Goal: Communication & Community: Share content

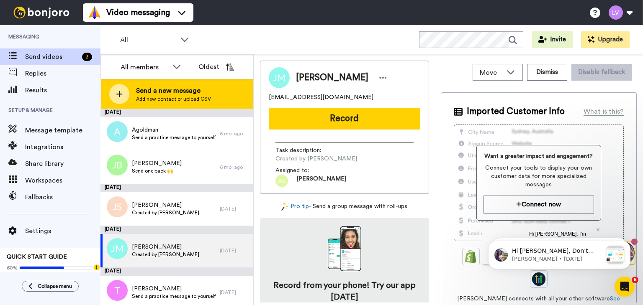
click at [141, 97] on span "Add new contact or upload CSV" at bounding box center [173, 99] width 75 height 7
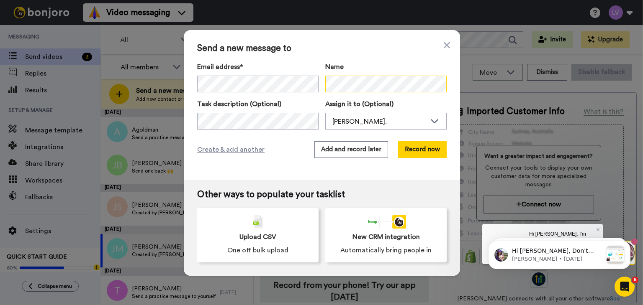
click at [291, 81] on div "Email address* Steve Goffena <stevegoffena@gmail.com> Yamini Yarlagadda <yamini…" at bounding box center [321, 77] width 249 height 31
click at [287, 82] on div "Email address* Steve Goffena <stevegoffena@gmail.com> Yamini Yarlagadda <yamini…" at bounding box center [321, 77] width 249 height 31
click at [427, 149] on button "Record now" at bounding box center [422, 149] width 49 height 17
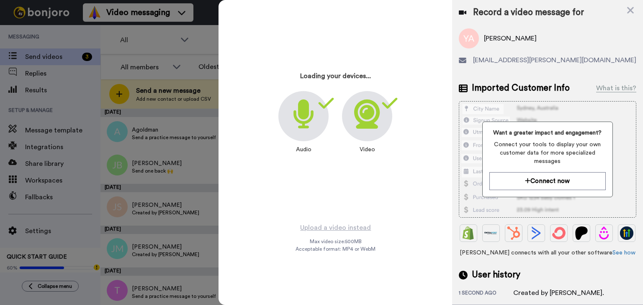
click at [341, 187] on div "Loading your devices... Audio Video" at bounding box center [335, 111] width 209 height 209
click at [378, 115] on icon at bounding box center [367, 114] width 26 height 29
click at [291, 108] on div at bounding box center [303, 116] width 50 height 50
click at [369, 108] on icon at bounding box center [367, 114] width 26 height 29
click at [374, 185] on div "Loading your devices... Audio Video" at bounding box center [335, 111] width 209 height 209
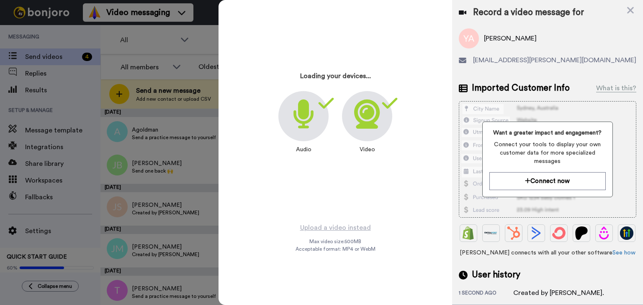
scroll to position [70, 0]
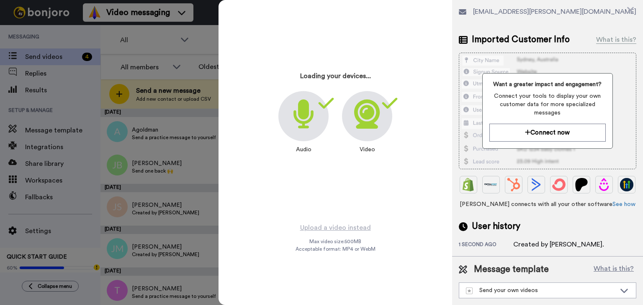
click at [325, 220] on div "Loading your devices... Audio Video Upload a video instead Max video size: 500 …" at bounding box center [334, 152] width 233 height 305
click at [344, 157] on div "Video" at bounding box center [367, 124] width 50 height 67
drag, startPoint x: 336, startPoint y: 88, endPoint x: 350, endPoint y: 86, distance: 14.0
click at [341, 87] on div "Loading your devices... Audio Video" at bounding box center [335, 111] width 209 height 209
click at [630, 9] on icon at bounding box center [630, 10] width 7 height 7
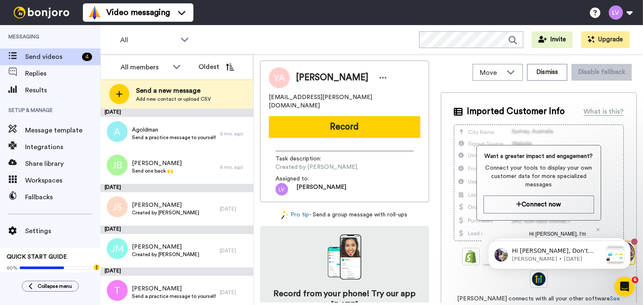
scroll to position [0, 0]
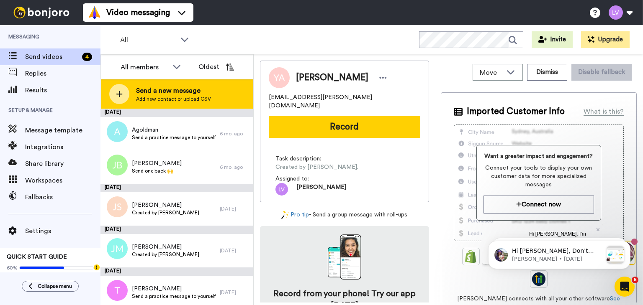
click at [170, 98] on span "Add new contact or upload CSV" at bounding box center [173, 99] width 75 height 7
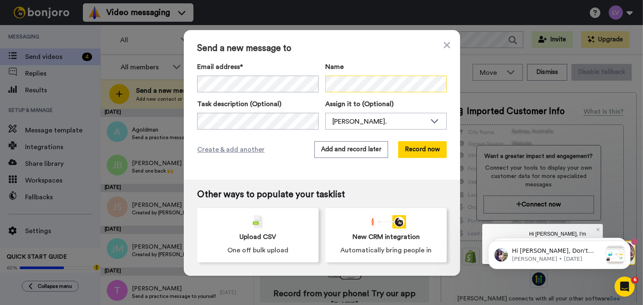
click at [276, 76] on div "Email address* Steve Goffena <stevegoffena@gmail.com> Yamini Yarlagadda <yamini…" at bounding box center [321, 77] width 249 height 31
click at [416, 149] on button "Record now" at bounding box center [422, 149] width 49 height 17
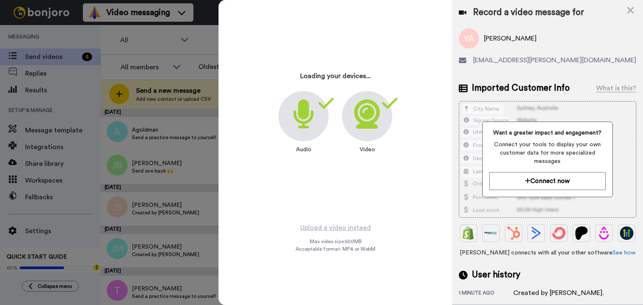
click at [331, 202] on div "Loading your devices... Audio Video" at bounding box center [335, 111] width 209 height 209
click at [374, 122] on icon at bounding box center [367, 114] width 26 height 29
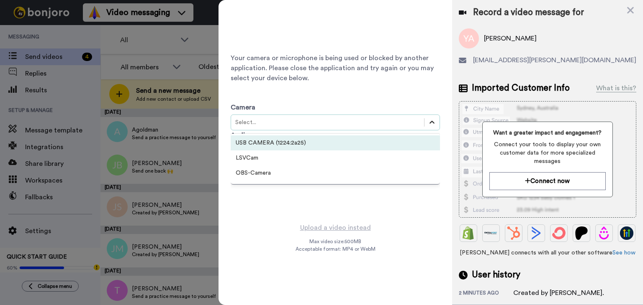
click at [432, 123] on icon at bounding box center [432, 122] width 8 height 8
click at [305, 147] on div "USB CAMERA (1224:2a25)" at bounding box center [335, 143] width 209 height 15
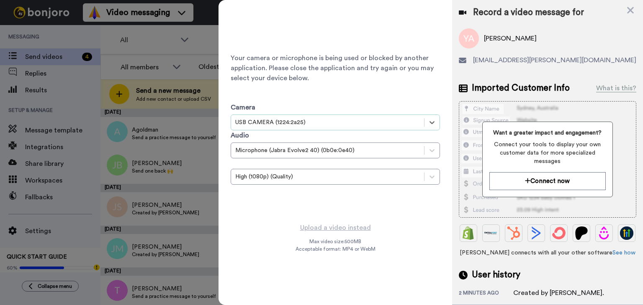
click at [429, 39] on div "Your camera or microphone is being used or blocked by another application. Plea…" at bounding box center [335, 111] width 209 height 209
drag, startPoint x: 418, startPoint y: 43, endPoint x: 430, endPoint y: 49, distance: 12.5
click at [418, 43] on div "Your camera or microphone is being used or blocked by another application. Plea…" at bounding box center [335, 111] width 209 height 209
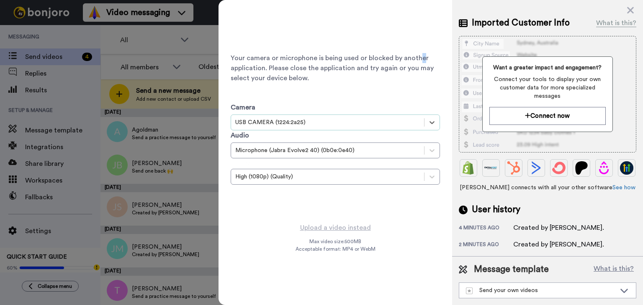
scroll to position [87, 0]
click at [302, 98] on div "Camera option USB CAMERA (1224:2a25), selected. Select is focused , press Down …" at bounding box center [335, 141] width 209 height 117
click at [630, 10] on icon at bounding box center [630, 10] width 7 height 7
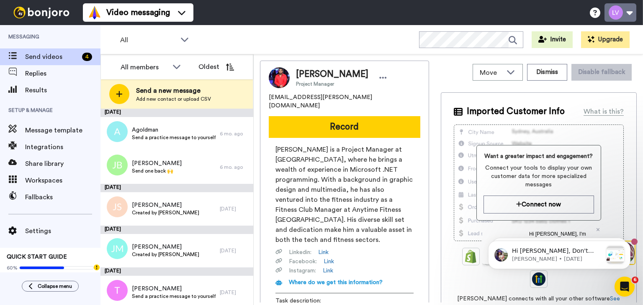
scroll to position [0, 0]
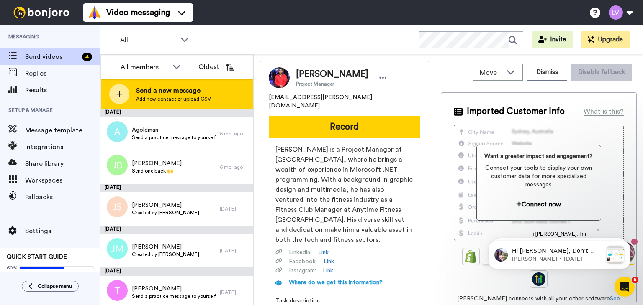
click at [171, 92] on span "Send a new message" at bounding box center [173, 91] width 75 height 10
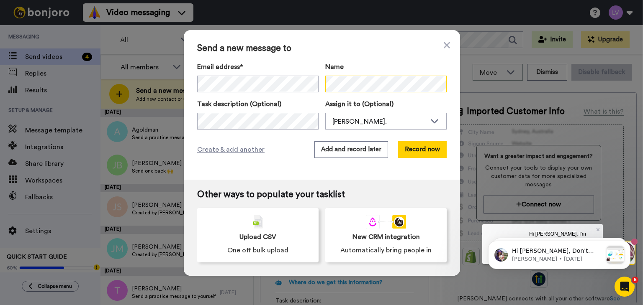
click at [288, 86] on div "Email address* Yuvaraj Arumugam <raj.arumugam@gmail.com> Name" at bounding box center [321, 77] width 249 height 31
click at [433, 149] on button "Record now" at bounding box center [422, 149] width 49 height 17
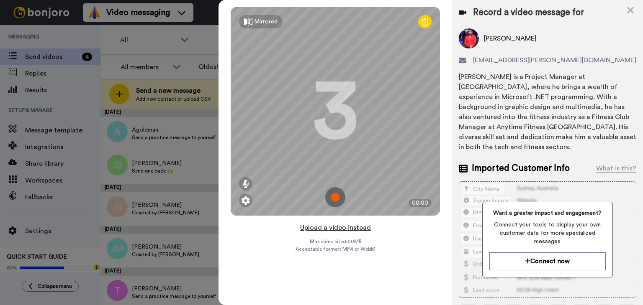
click at [352, 227] on button "Upload a video instead" at bounding box center [335, 228] width 76 height 11
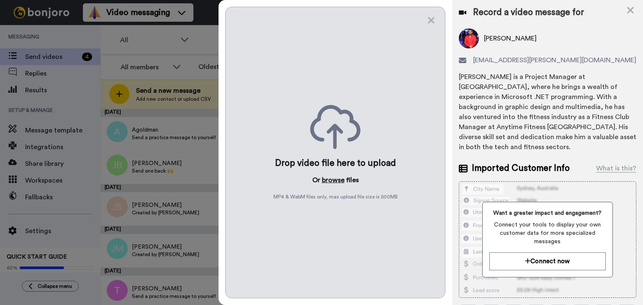
click at [328, 182] on button "browse" at bounding box center [333, 180] width 23 height 10
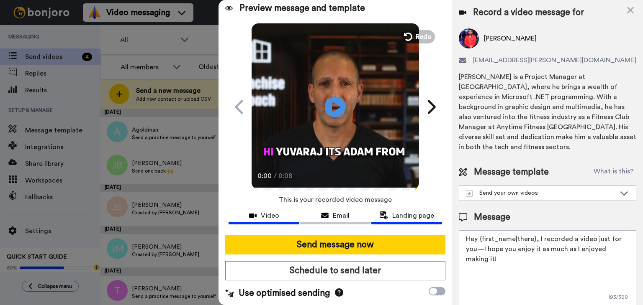
scroll to position [5, 0]
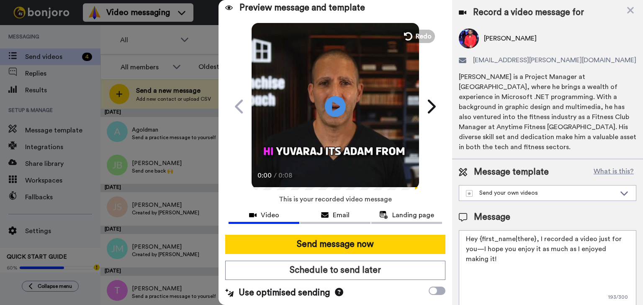
click at [503, 79] on div "Yuvaraj Arumugam is a Project Manager at Mphasis, where he brings a wealth of e…" at bounding box center [547, 112] width 177 height 80
click at [536, 74] on div "Yuvaraj Arumugam is a Project Manager at Mphasis, where he brings a wealth of e…" at bounding box center [547, 112] width 177 height 80
click at [528, 78] on div "Yuvaraj Arumugam is a Project Manager at Mphasis, where he brings a wealth of e…" at bounding box center [547, 112] width 177 height 80
click at [519, 79] on div "Yuvaraj Arumugam is a Project Manager at Mphasis, where he brings a wealth of e…" at bounding box center [547, 112] width 177 height 80
click at [517, 75] on div "Yuvaraj Arumugam is a Project Manager at Mphasis, where he brings a wealth of e…" at bounding box center [547, 112] width 177 height 80
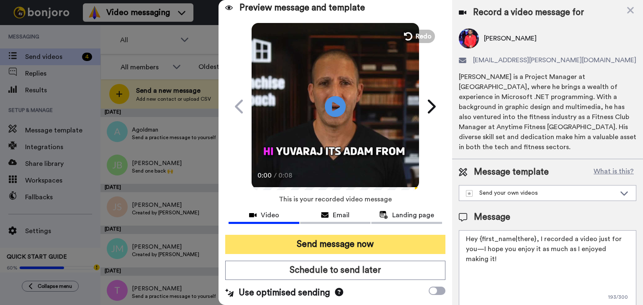
click at [350, 249] on button "Send message now" at bounding box center [335, 244] width 220 height 19
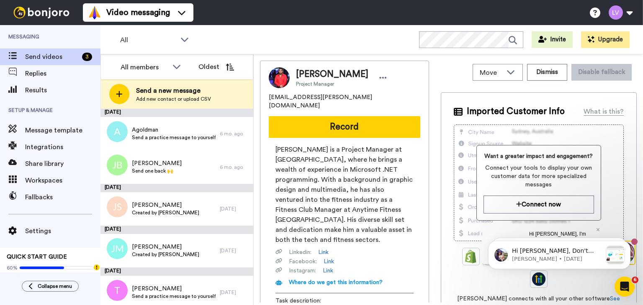
scroll to position [0, 0]
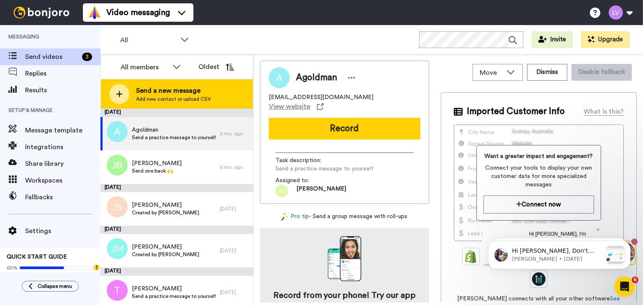
click at [206, 93] on span "Send a new message" at bounding box center [173, 91] width 75 height 10
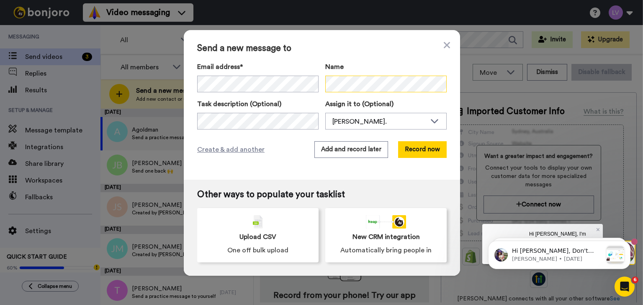
click at [285, 76] on div "Email address* Yuvaraj Arumugam <raj.arumugam@gmail.com> Steve Goffena <stevego…" at bounding box center [321, 77] width 249 height 31
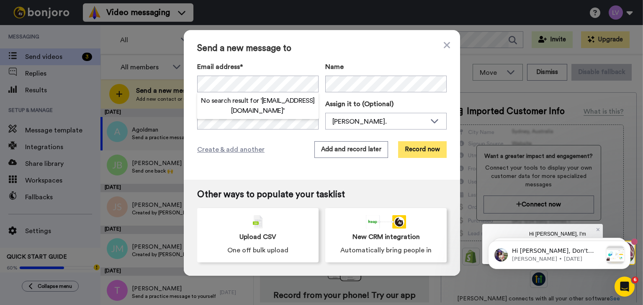
click at [408, 146] on button "Record now" at bounding box center [422, 149] width 49 height 17
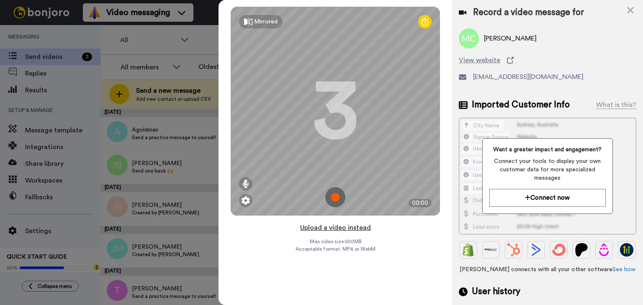
click at [327, 224] on button "Upload a video instead" at bounding box center [335, 228] width 76 height 11
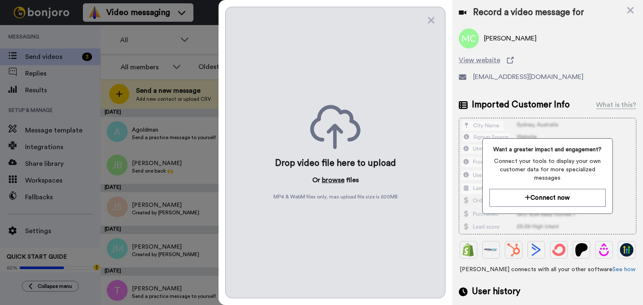
click at [339, 177] on button "browse" at bounding box center [333, 180] width 23 height 10
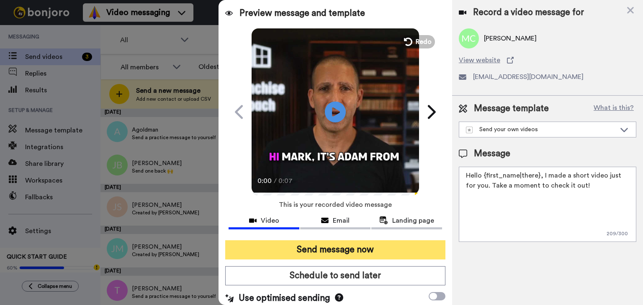
click at [367, 247] on button "Send message now" at bounding box center [335, 250] width 220 height 19
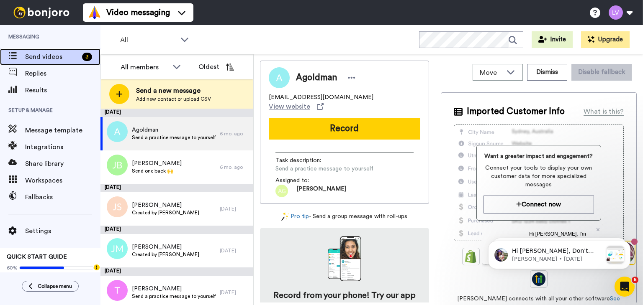
click at [59, 58] on span "Send videos" at bounding box center [52, 57] width 54 height 10
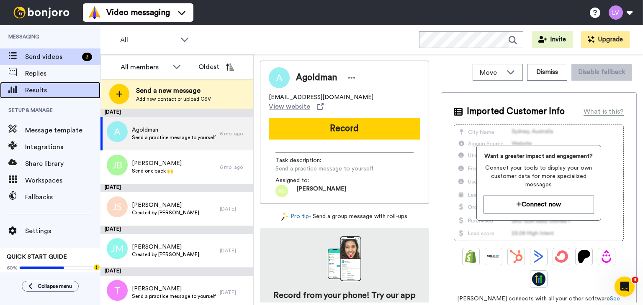
click at [49, 82] on div "Results" at bounding box center [50, 90] width 100 height 17
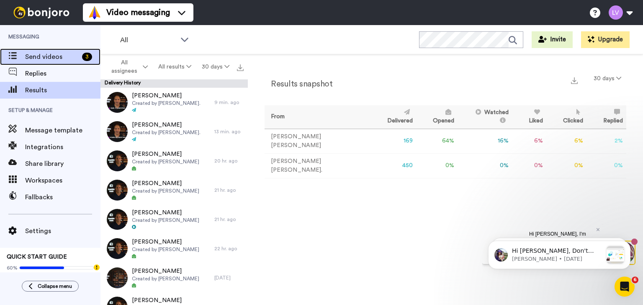
click at [51, 56] on span "Send videos" at bounding box center [52, 57] width 54 height 10
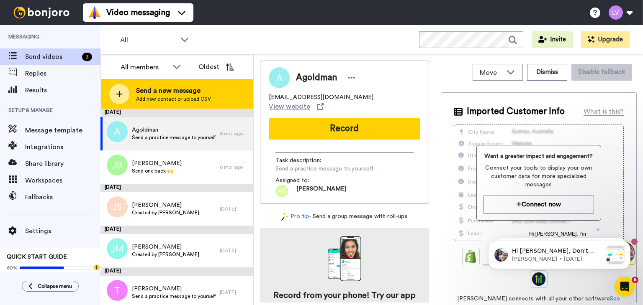
click at [194, 91] on span "Send a new message" at bounding box center [173, 91] width 75 height 10
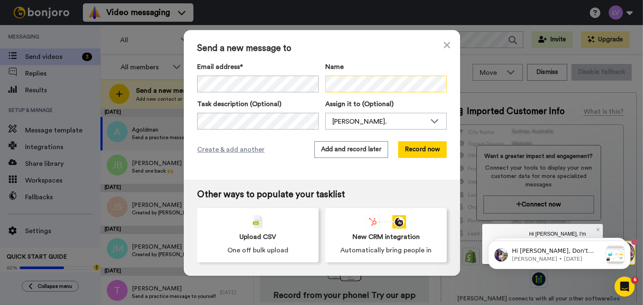
click at [304, 82] on div "Email address* Mark Cannon <mcannon@kjcequity.com> Yuvaraj Arumugam <raj.arumug…" at bounding box center [321, 77] width 249 height 31
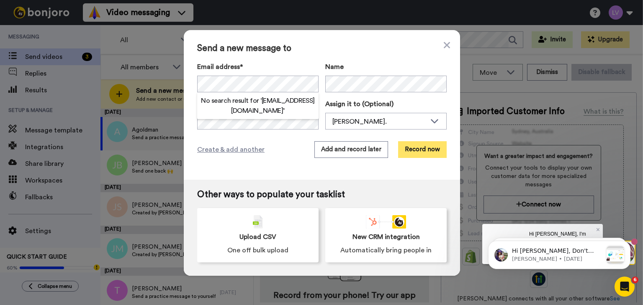
click at [420, 155] on button "Record now" at bounding box center [422, 149] width 49 height 17
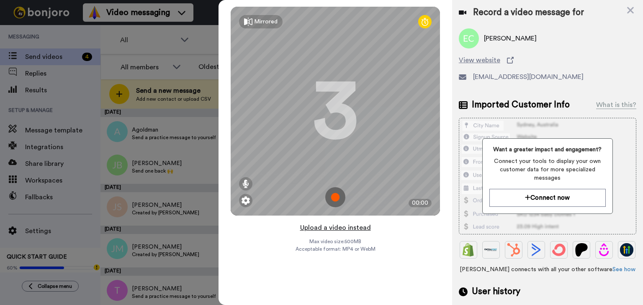
click at [327, 228] on button "Upload a video instead" at bounding box center [335, 228] width 76 height 11
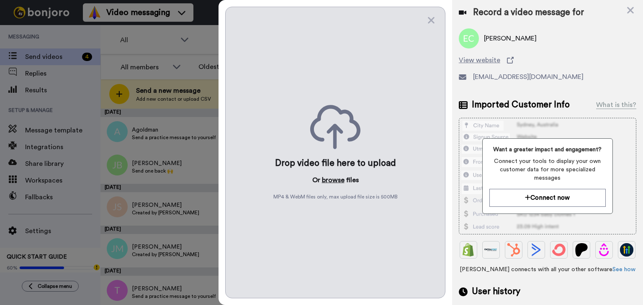
click at [330, 178] on button "browse" at bounding box center [333, 180] width 23 height 10
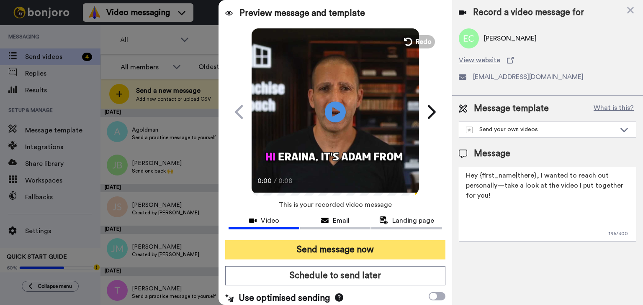
click at [374, 252] on button "Send message now" at bounding box center [335, 250] width 220 height 19
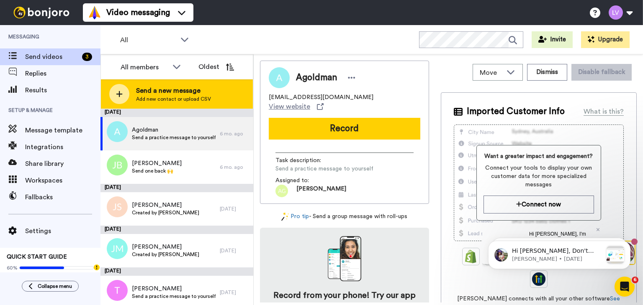
click at [211, 96] on div "Send a new message Add new contact or upload CSV" at bounding box center [177, 93] width 152 height 29
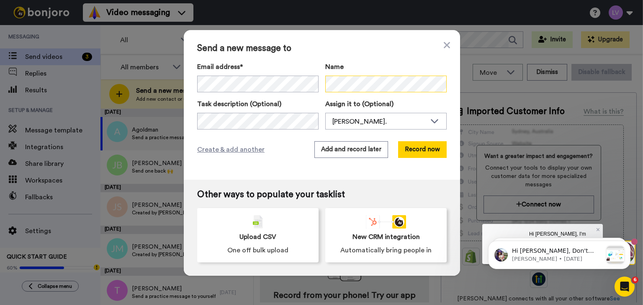
click at [306, 80] on div "Email address* Eraina Casey <erainacasey@comcast.net> Mark Cannon <mcannon@kjce…" at bounding box center [321, 77] width 249 height 31
click at [282, 79] on div "Email address* Eraina Casey <erainacasey@comcast.net> Mark Cannon <mcannon@kjce…" at bounding box center [321, 77] width 249 height 31
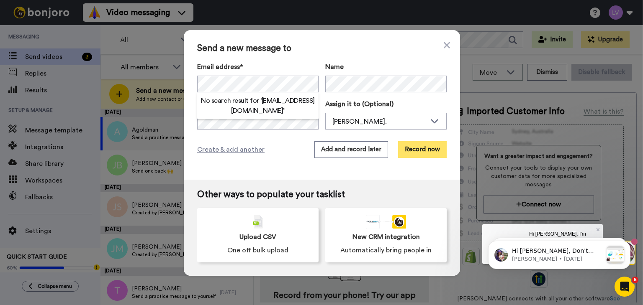
click at [408, 152] on button "Record now" at bounding box center [422, 149] width 49 height 17
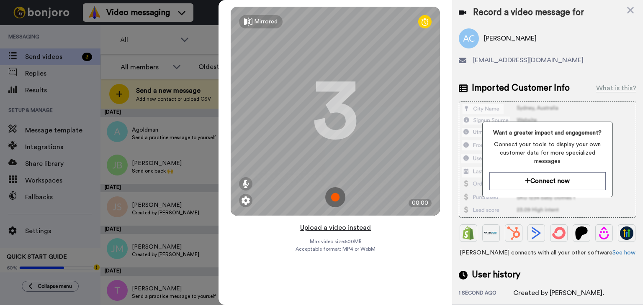
click at [336, 229] on button "Upload a video instead" at bounding box center [335, 228] width 76 height 11
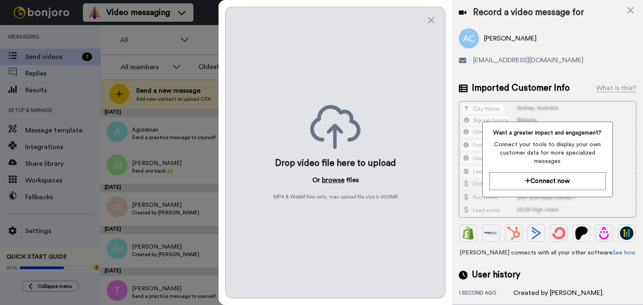
click at [336, 180] on button "browse" at bounding box center [333, 180] width 23 height 10
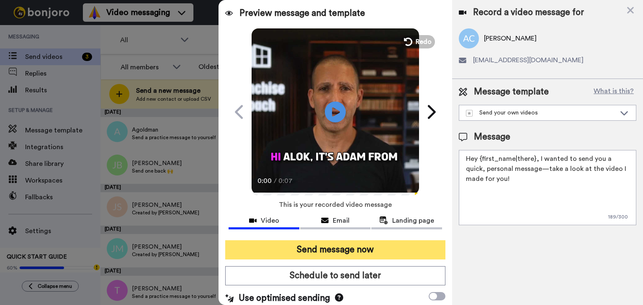
click at [340, 253] on button "Send message now" at bounding box center [335, 250] width 220 height 19
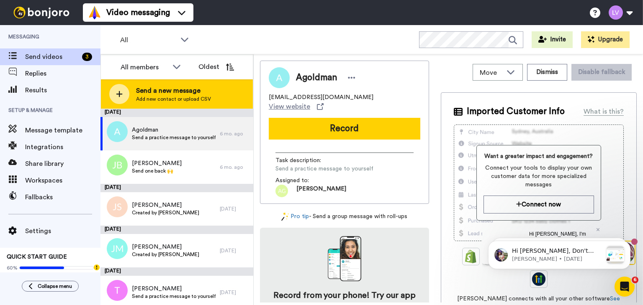
click at [169, 88] on span "Send a new message" at bounding box center [173, 91] width 75 height 10
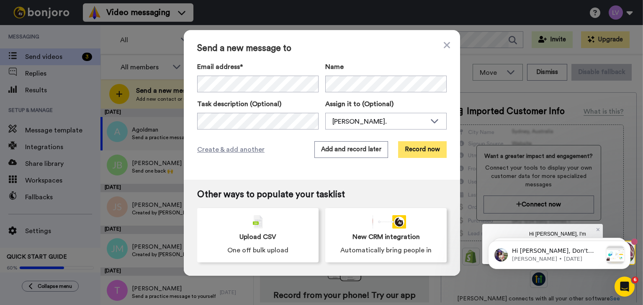
click at [401, 152] on button "Record now" at bounding box center [422, 149] width 49 height 17
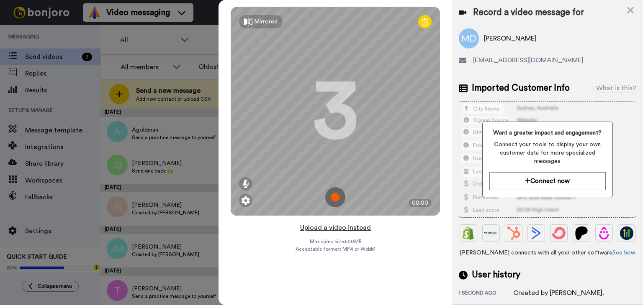
click at [326, 228] on button "Upload a video instead" at bounding box center [335, 228] width 76 height 11
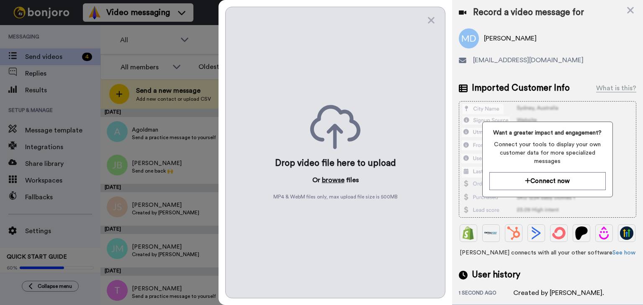
click at [339, 179] on button "browse" at bounding box center [333, 180] width 23 height 10
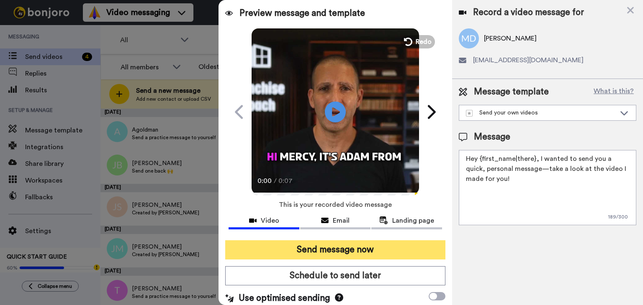
click at [369, 247] on button "Send message now" at bounding box center [335, 250] width 220 height 19
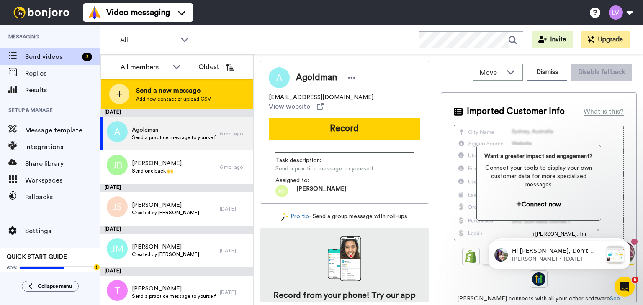
click at [200, 90] on span "Send a new message" at bounding box center [173, 91] width 75 height 10
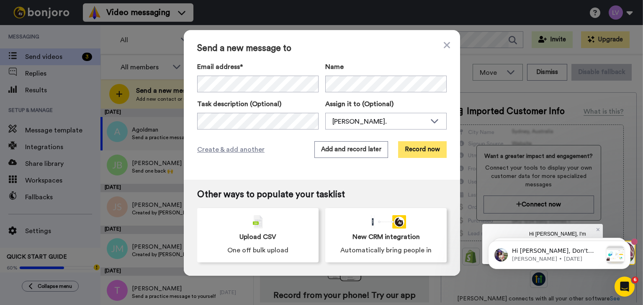
click at [426, 149] on button "Record now" at bounding box center [422, 149] width 49 height 17
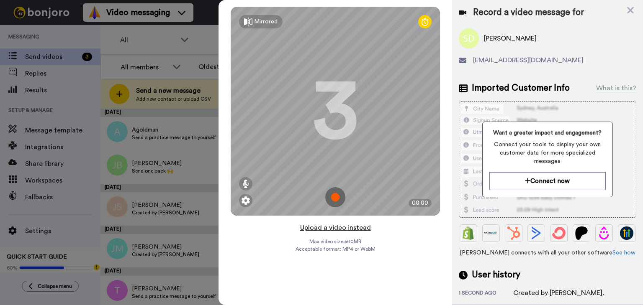
click at [335, 228] on button "Upload a video instead" at bounding box center [335, 228] width 76 height 11
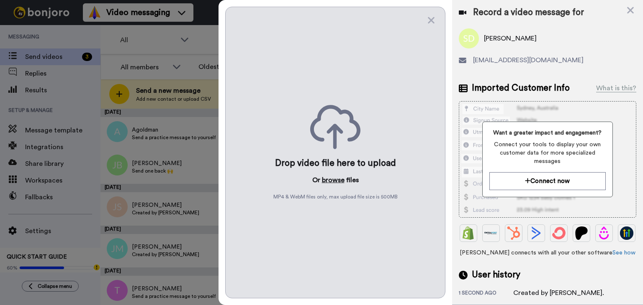
click at [338, 180] on button "browse" at bounding box center [333, 180] width 23 height 10
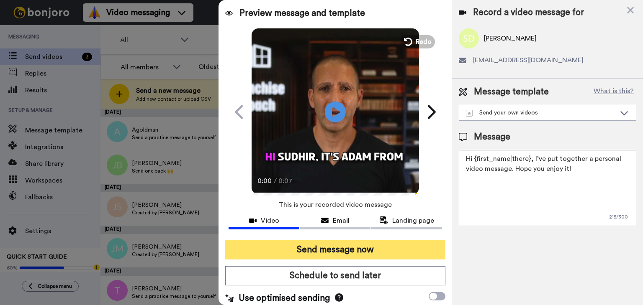
click at [358, 248] on button "Send message now" at bounding box center [335, 250] width 220 height 19
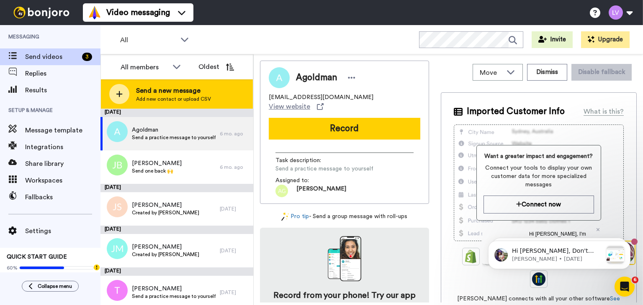
click at [201, 91] on span "Send a new message" at bounding box center [173, 91] width 75 height 10
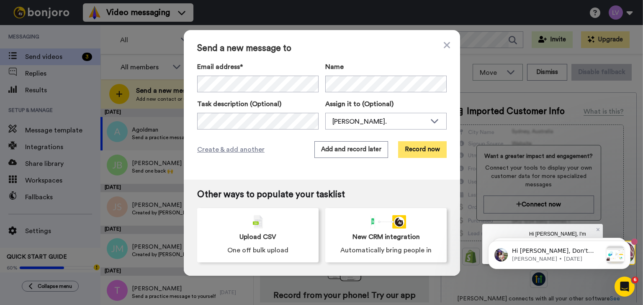
click at [422, 148] on button "Record now" at bounding box center [422, 149] width 49 height 17
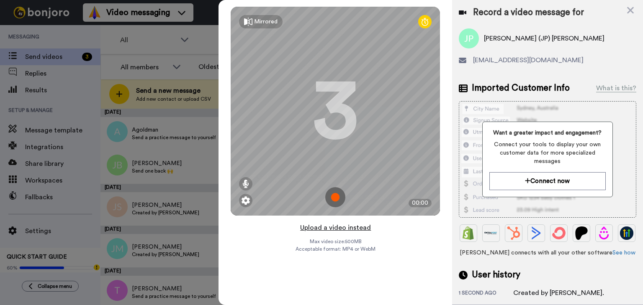
click at [344, 228] on button "Upload a video instead" at bounding box center [335, 228] width 76 height 11
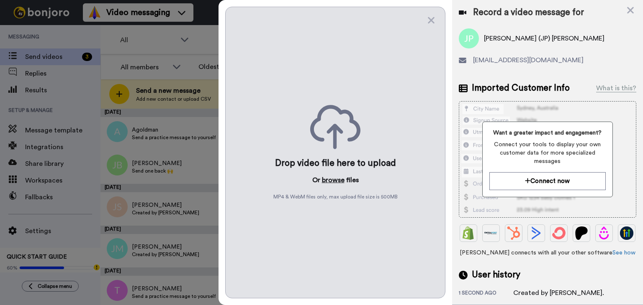
click at [331, 177] on button "browse" at bounding box center [333, 180] width 23 height 10
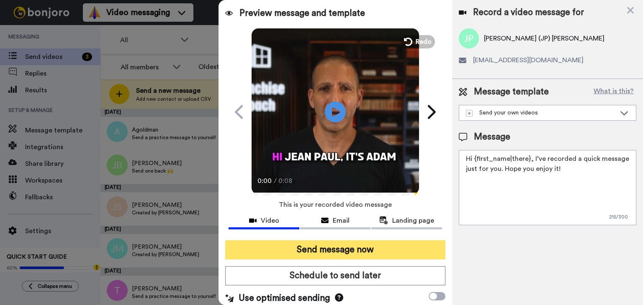
click at [355, 247] on button "Send message now" at bounding box center [335, 250] width 220 height 19
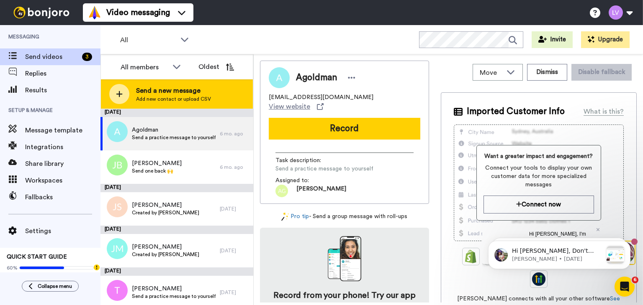
click at [190, 100] on span "Add new contact or upload CSV" at bounding box center [173, 99] width 75 height 7
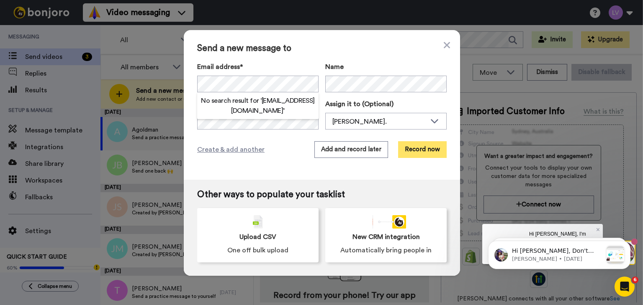
click at [414, 151] on button "Record now" at bounding box center [422, 149] width 49 height 17
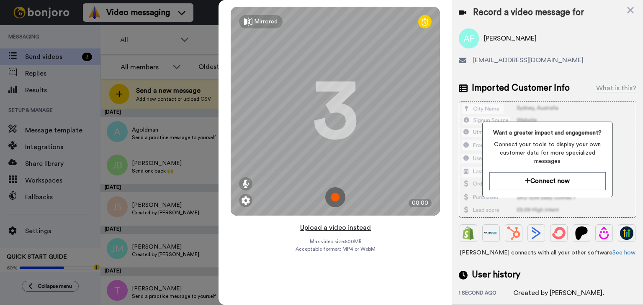
click at [338, 229] on button "Upload a video instead" at bounding box center [335, 228] width 76 height 11
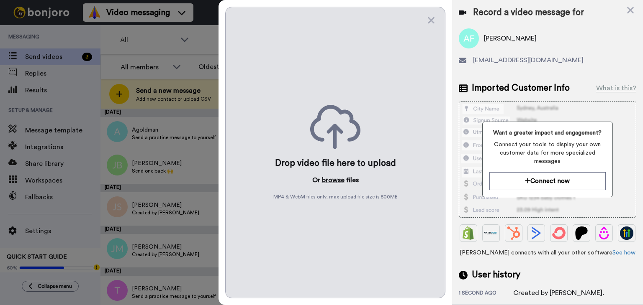
click at [333, 181] on button "browse" at bounding box center [333, 180] width 23 height 10
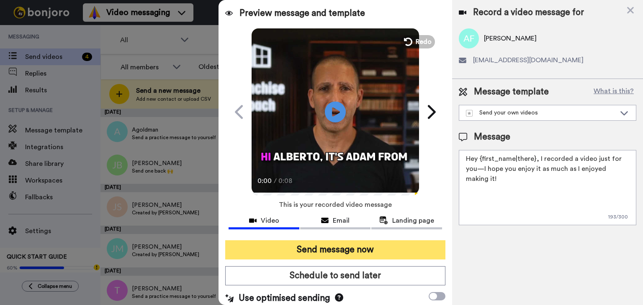
click at [353, 248] on button "Send message now" at bounding box center [335, 250] width 220 height 19
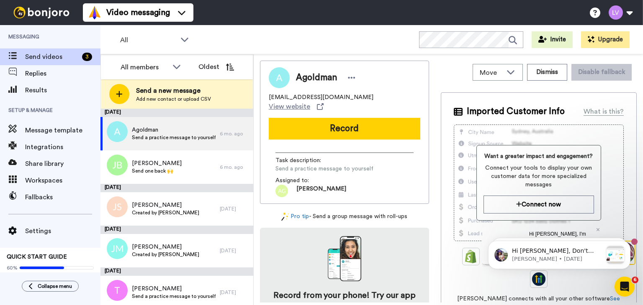
click at [189, 97] on span "Add new contact or upload CSV" at bounding box center [173, 99] width 75 height 7
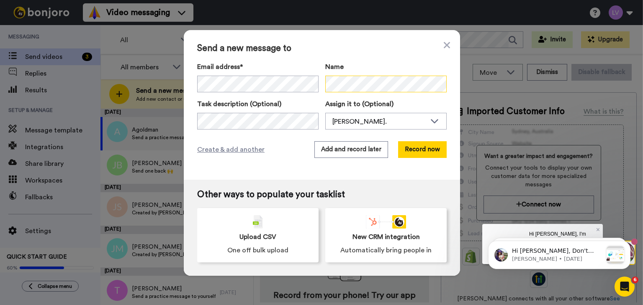
click at [309, 83] on div "Email address* [PERSON_NAME] <[EMAIL_ADDRESS][DOMAIN_NAME]> [PERSON_NAME] (JP) …" at bounding box center [321, 77] width 249 height 31
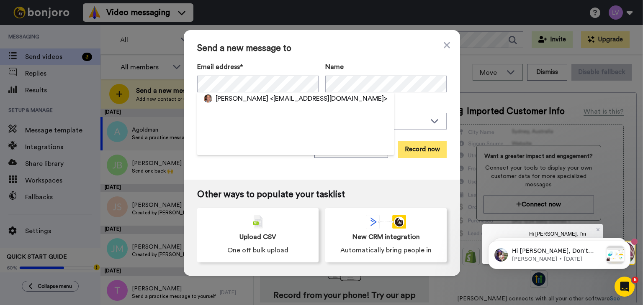
click at [425, 148] on button "Record now" at bounding box center [422, 149] width 49 height 17
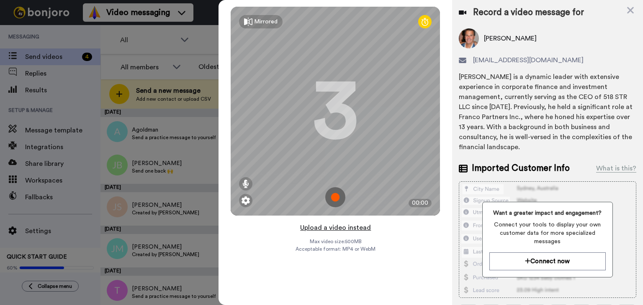
click at [336, 227] on button "Upload a video instead" at bounding box center [335, 228] width 76 height 11
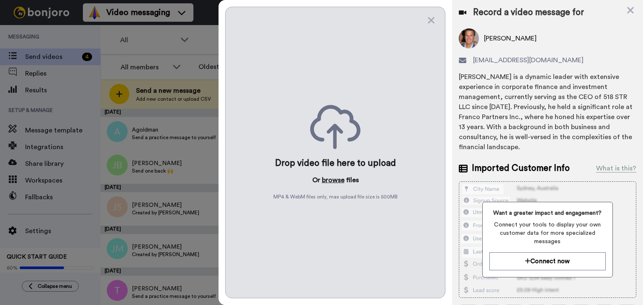
click at [330, 179] on button "browse" at bounding box center [333, 180] width 23 height 10
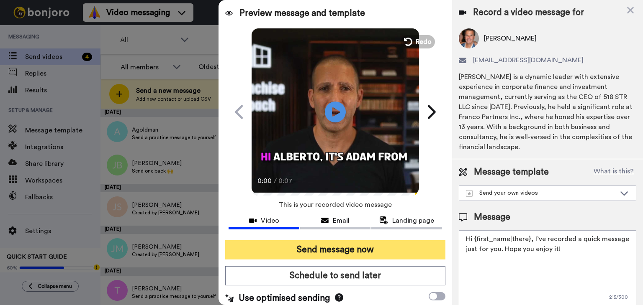
click at [340, 244] on button "Send message now" at bounding box center [335, 250] width 220 height 19
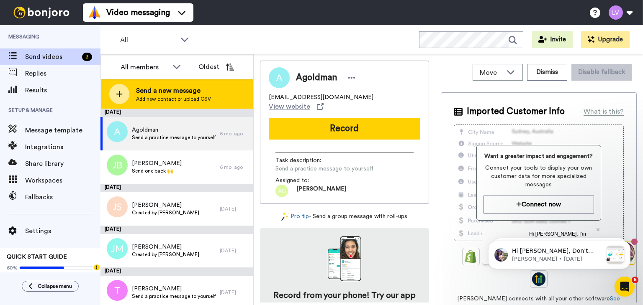
click at [211, 87] on div "Send a new message Add new contact or upload CSV" at bounding box center [177, 93] width 152 height 29
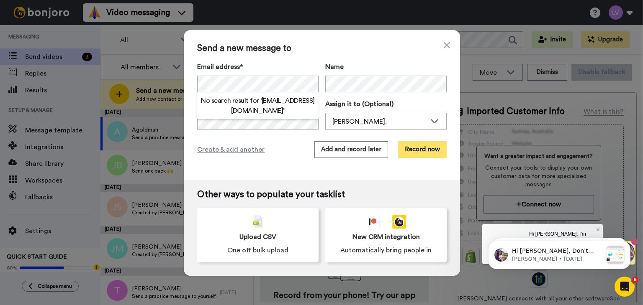
click at [412, 148] on button "Record now" at bounding box center [422, 149] width 49 height 17
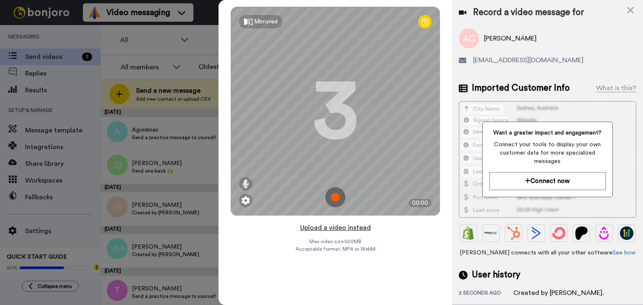
click at [324, 229] on button "Upload a video instead" at bounding box center [335, 228] width 76 height 11
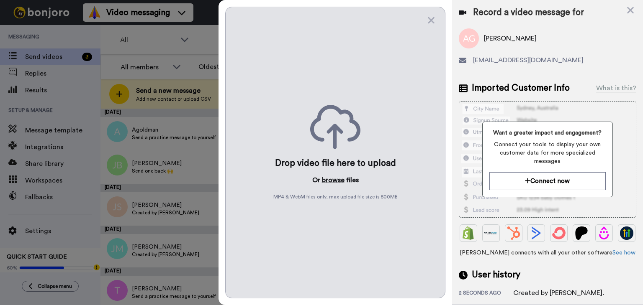
click at [333, 181] on button "browse" at bounding box center [333, 180] width 23 height 10
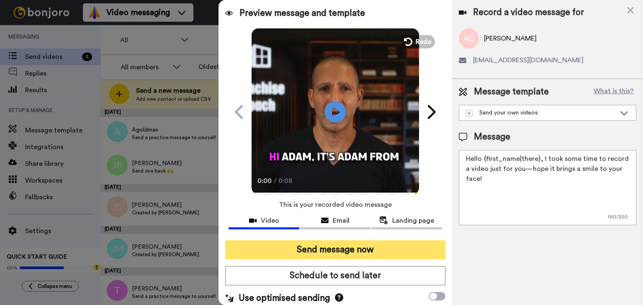
click at [355, 255] on button "Send message now" at bounding box center [335, 250] width 220 height 19
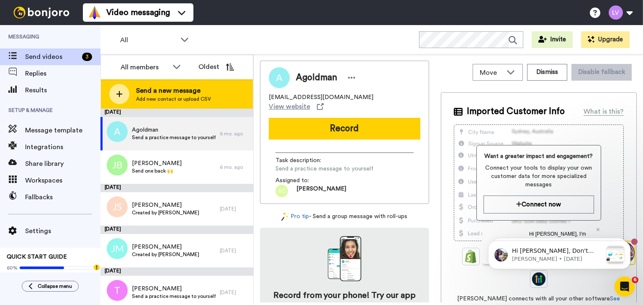
click at [196, 97] on span "Add new contact or upload CSV" at bounding box center [173, 99] width 75 height 7
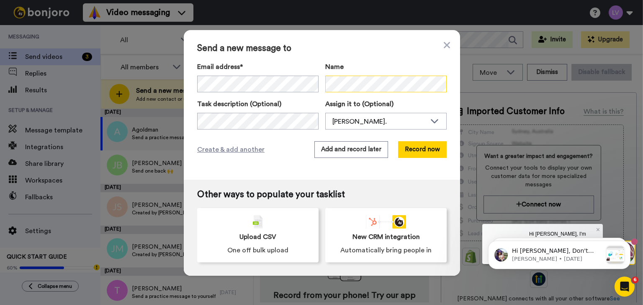
click at [273, 79] on div "Email address* Adam Gragg <agragg9@gmail.com> Alberto Franco <josephfranco8@gma…" at bounding box center [321, 77] width 249 height 31
click at [306, 85] on div "Email address* Adam Gragg <agragg9@gmail.com> Alberto Franco <josephfranco8@gma…" at bounding box center [321, 77] width 249 height 31
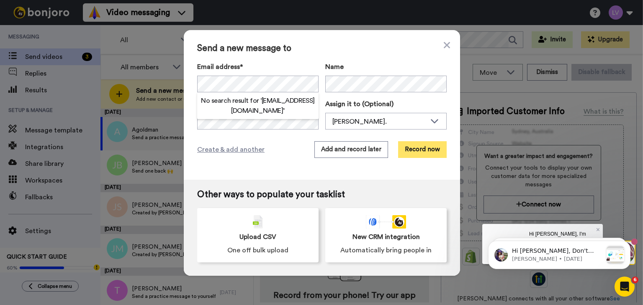
click at [413, 151] on button "Record now" at bounding box center [422, 149] width 49 height 17
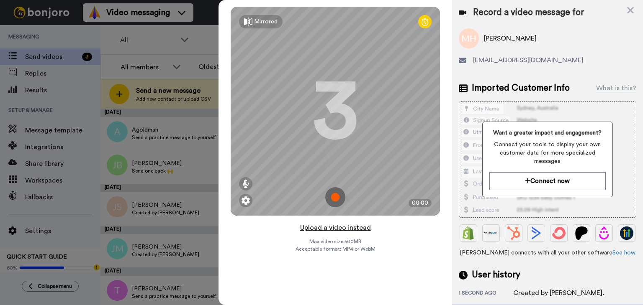
click at [334, 226] on button "Upload a video instead" at bounding box center [335, 228] width 76 height 11
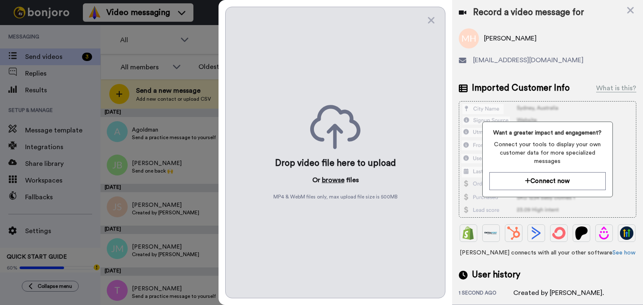
click at [333, 180] on button "browse" at bounding box center [333, 180] width 23 height 10
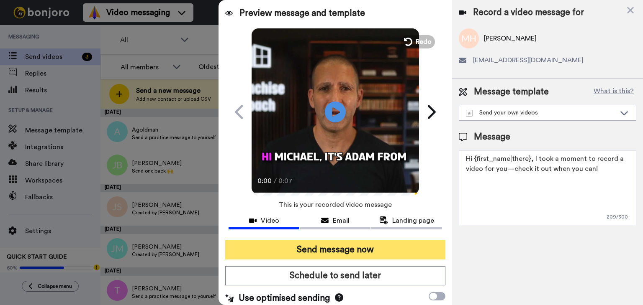
click at [355, 252] on button "Send message now" at bounding box center [335, 250] width 220 height 19
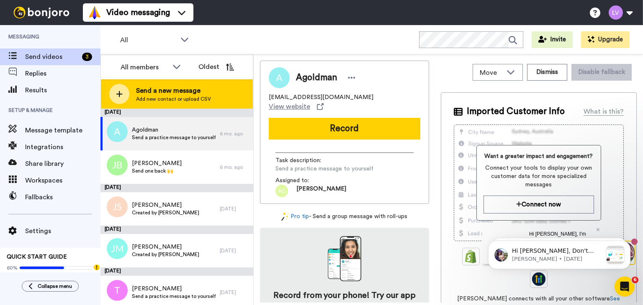
click at [189, 92] on span "Send a new message" at bounding box center [173, 91] width 75 height 10
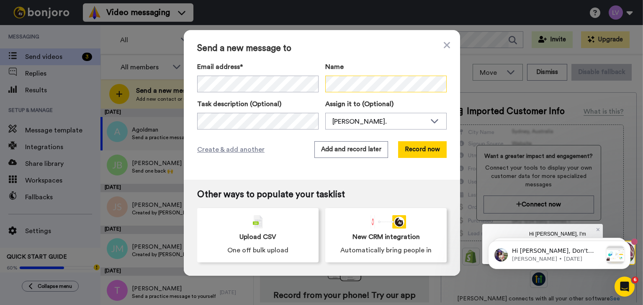
click at [295, 78] on div "Email address* [PERSON_NAME] <[EMAIL_ADDRESS][DOMAIN_NAME]> [PERSON_NAME] <[EMA…" at bounding box center [321, 77] width 249 height 31
click at [416, 151] on button "Record now" at bounding box center [422, 149] width 49 height 17
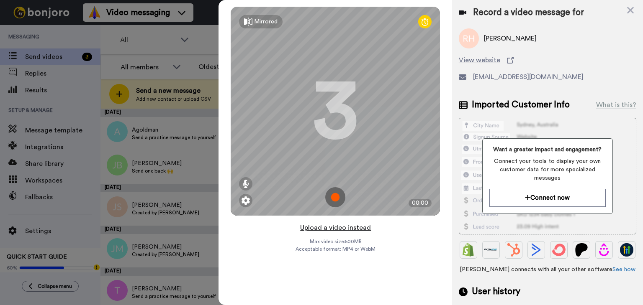
click at [335, 228] on button "Upload a video instead" at bounding box center [335, 228] width 76 height 11
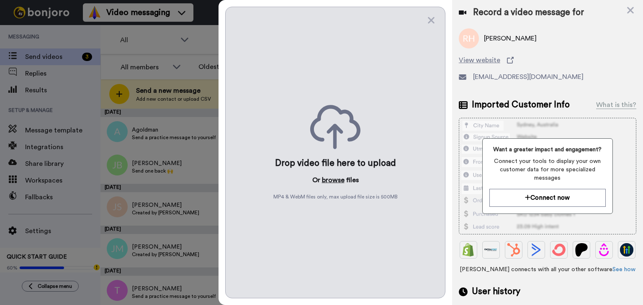
click at [333, 181] on button "browse" at bounding box center [333, 180] width 23 height 10
click at [331, 182] on button "browse" at bounding box center [333, 180] width 23 height 10
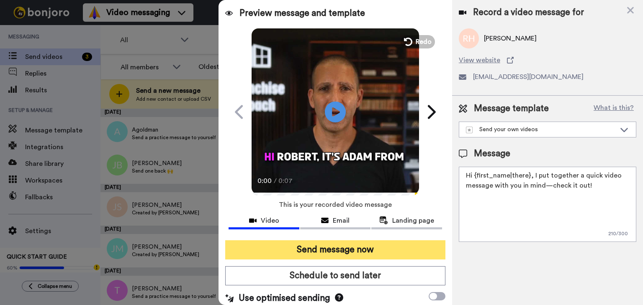
click at [363, 250] on button "Send message now" at bounding box center [335, 250] width 220 height 19
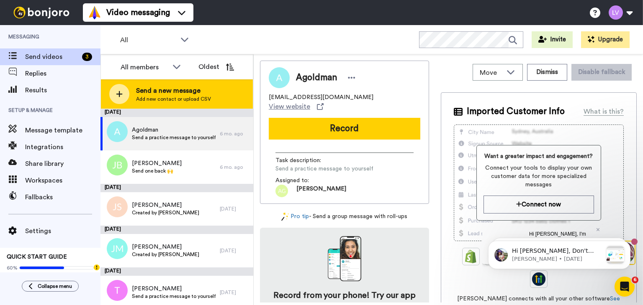
click at [195, 92] on span "Send a new message" at bounding box center [173, 91] width 75 height 10
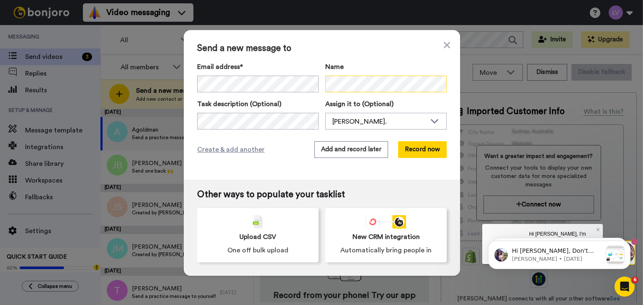
click at [291, 77] on div "Email address* [PERSON_NAME] <[EMAIL_ADDRESS][DOMAIN_NAME]> [PERSON_NAME] <[EMA…" at bounding box center [321, 77] width 249 height 31
click at [302, 82] on div "Email address* [PERSON_NAME] <[EMAIL_ADDRESS][DOMAIN_NAME]> [PERSON_NAME] <[EMA…" at bounding box center [321, 77] width 249 height 31
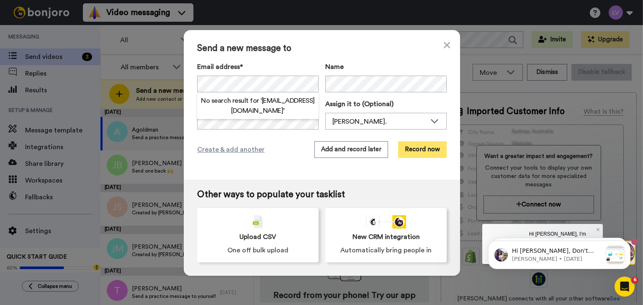
click at [418, 144] on button "Record now" at bounding box center [422, 149] width 49 height 17
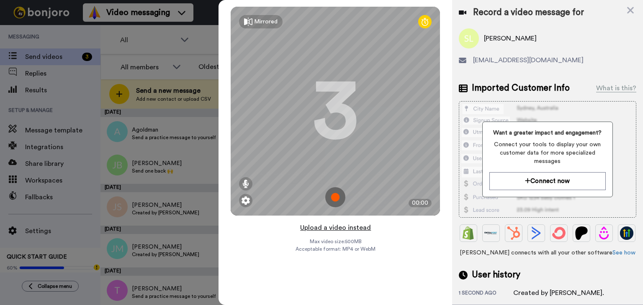
click at [326, 225] on button "Upload a video instead" at bounding box center [335, 228] width 76 height 11
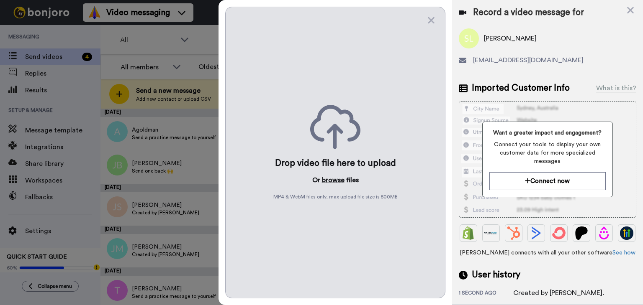
click at [333, 179] on button "browse" at bounding box center [333, 180] width 23 height 10
click at [338, 181] on button "browse" at bounding box center [333, 180] width 23 height 10
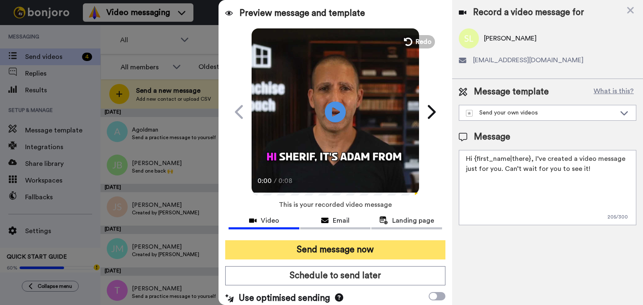
click at [368, 250] on button "Send message now" at bounding box center [335, 250] width 220 height 19
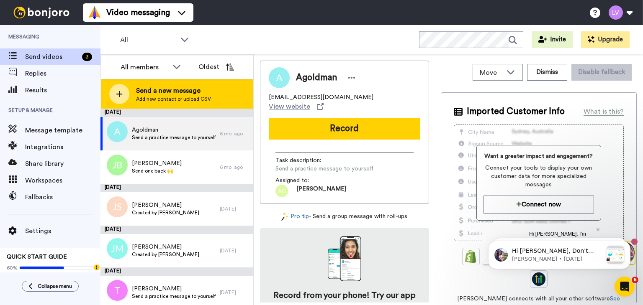
click at [213, 92] on div "Send a new message Add new contact or upload CSV" at bounding box center [177, 93] width 152 height 29
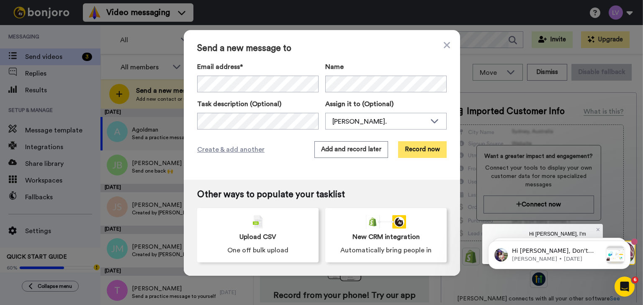
click at [428, 148] on button "Record now" at bounding box center [422, 149] width 49 height 17
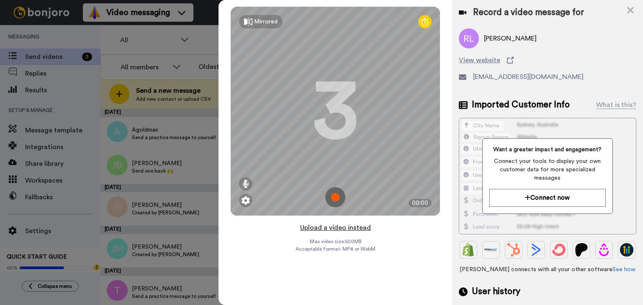
click at [330, 229] on button "Upload a video instead" at bounding box center [335, 228] width 76 height 11
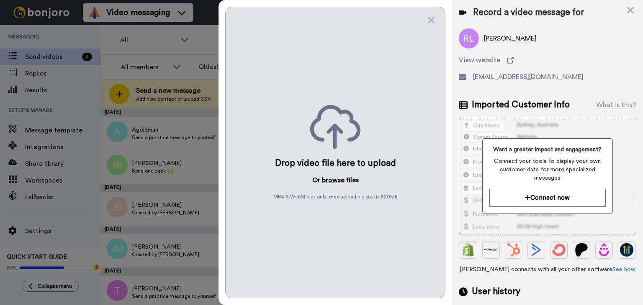
click at [331, 183] on button "browse" at bounding box center [333, 180] width 23 height 10
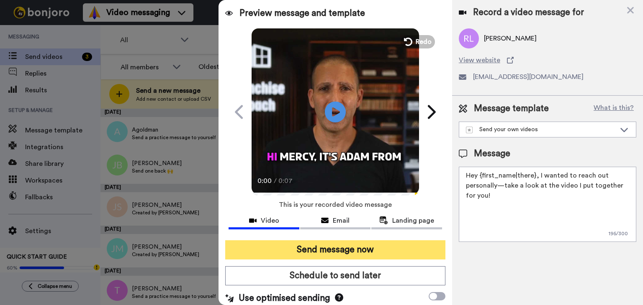
click at [354, 247] on button "Send message now" at bounding box center [335, 250] width 220 height 19
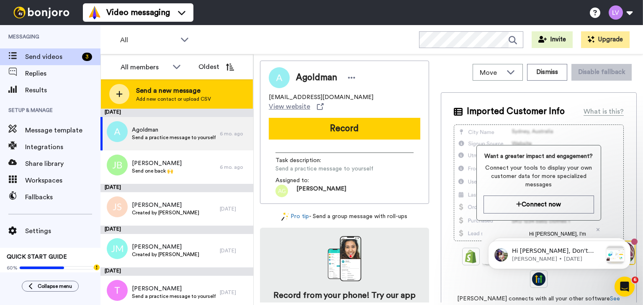
click at [194, 101] on span "Add new contact or upload CSV" at bounding box center [173, 99] width 75 height 7
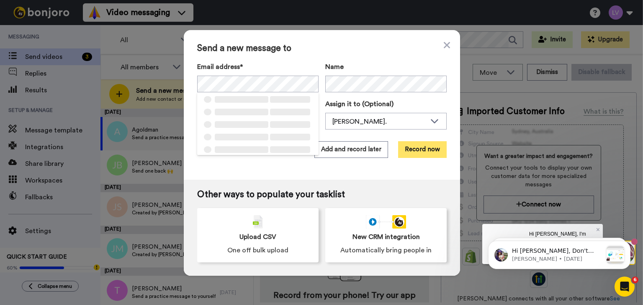
click at [407, 153] on button "Record now" at bounding box center [422, 149] width 49 height 17
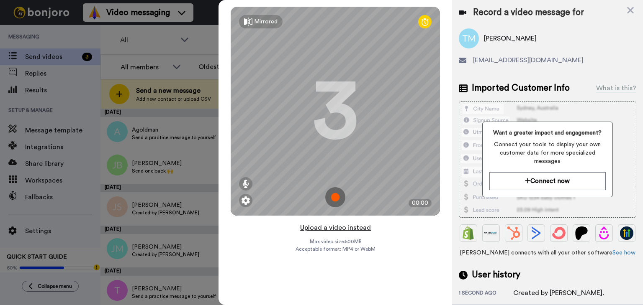
click at [320, 226] on button "Upload a video instead" at bounding box center [335, 228] width 76 height 11
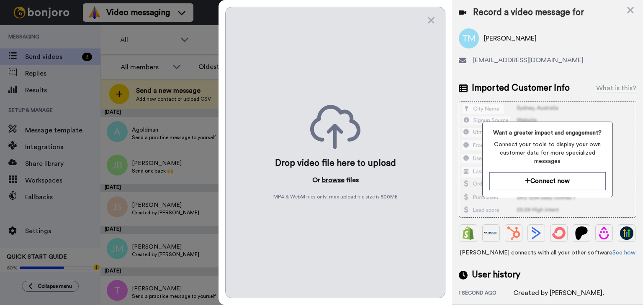
click at [335, 178] on button "browse" at bounding box center [333, 180] width 23 height 10
click at [331, 179] on button "browse" at bounding box center [333, 180] width 23 height 10
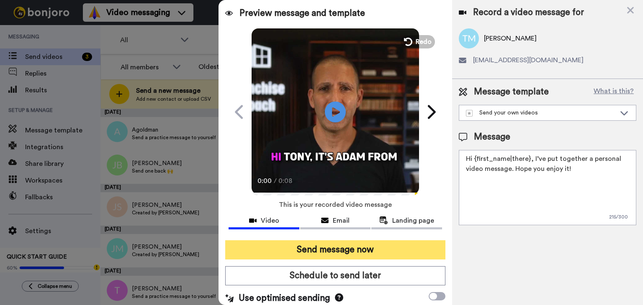
click at [357, 245] on button "Send message now" at bounding box center [335, 250] width 220 height 19
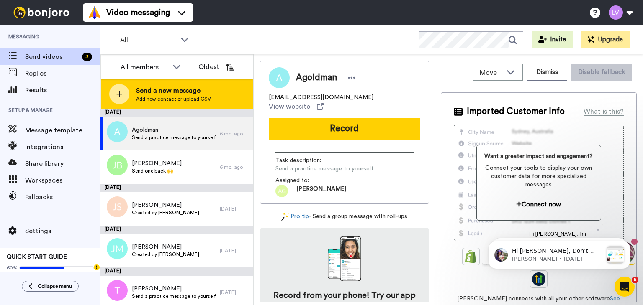
click at [182, 88] on span "Send a new message" at bounding box center [173, 91] width 75 height 10
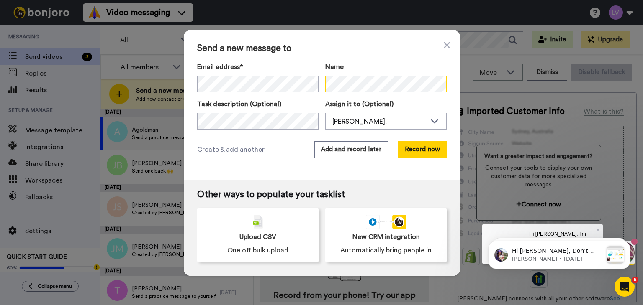
click at [299, 79] on div "Email address* Tony Mancuso <tmancuso50@gmail.com> Ryan Lajiness <rlajiness@lin…" at bounding box center [321, 77] width 249 height 31
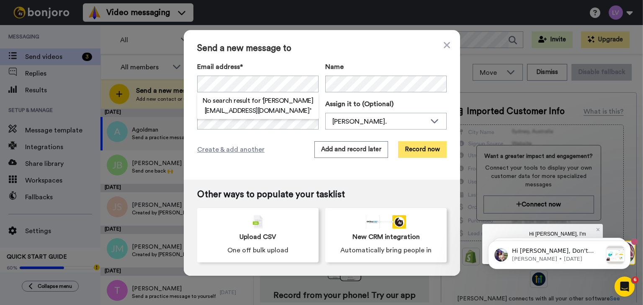
click at [416, 151] on button "Record now" at bounding box center [422, 149] width 49 height 17
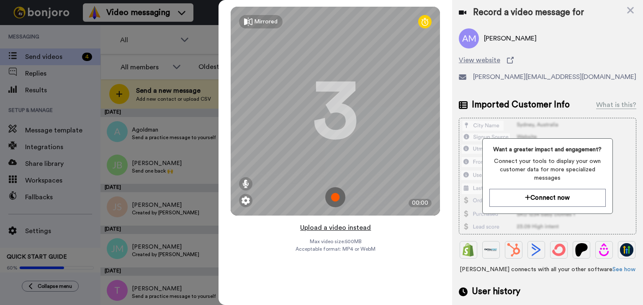
click at [331, 228] on button "Upload a video instead" at bounding box center [335, 228] width 76 height 11
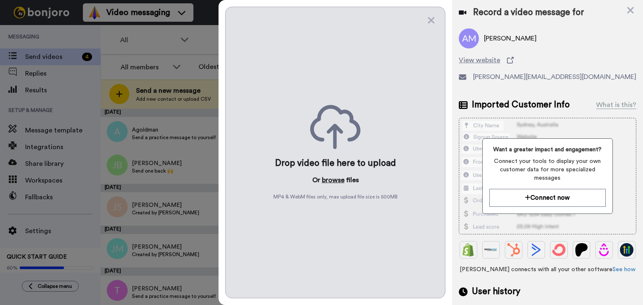
click at [330, 182] on button "browse" at bounding box center [333, 180] width 23 height 10
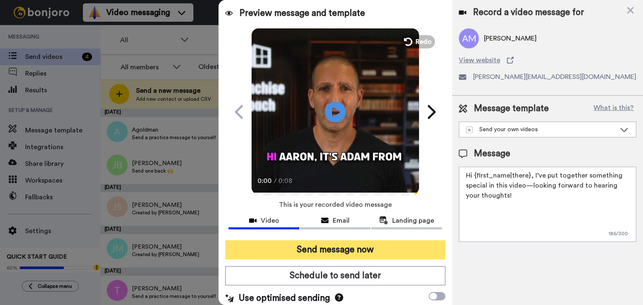
click at [378, 250] on button "Send message now" at bounding box center [335, 250] width 220 height 19
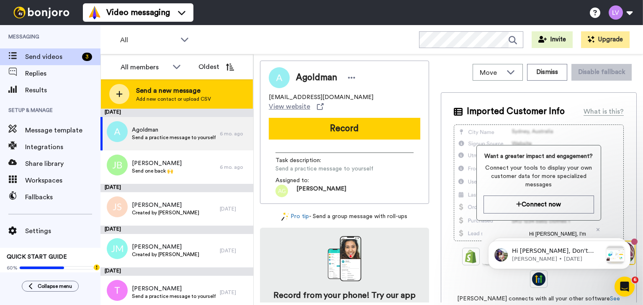
click at [162, 85] on div "Send a new message Add new contact or upload CSV" at bounding box center [177, 93] width 152 height 29
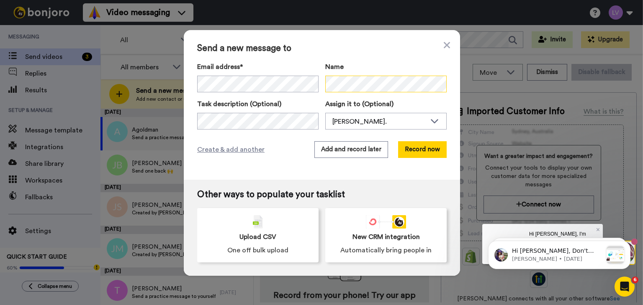
click at [303, 76] on div "Email address* [PERSON_NAME] <[PERSON_NAME][EMAIL_ADDRESS][DOMAIN_NAME]> [PERSO…" at bounding box center [321, 77] width 249 height 31
click at [405, 151] on button "Record now" at bounding box center [422, 149] width 49 height 17
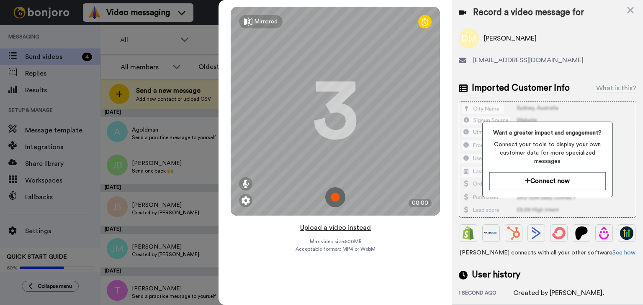
click at [320, 225] on button "Upload a video instead" at bounding box center [335, 228] width 76 height 11
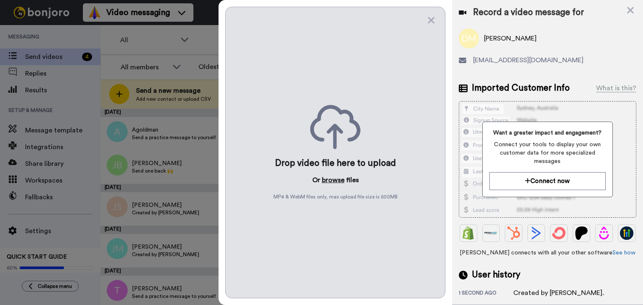
click at [338, 178] on button "browse" at bounding box center [333, 180] width 23 height 10
click at [327, 179] on button "browse" at bounding box center [333, 180] width 23 height 10
click at [333, 181] on button "browse" at bounding box center [333, 180] width 23 height 10
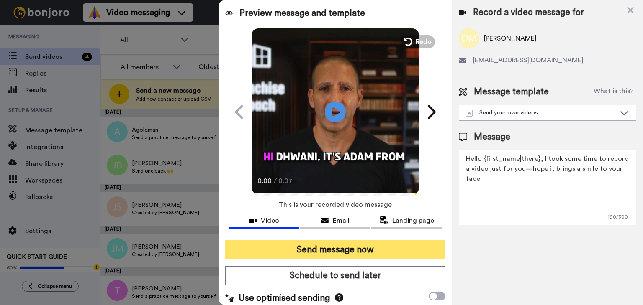
click at [371, 249] on button "Send message now" at bounding box center [335, 250] width 220 height 19
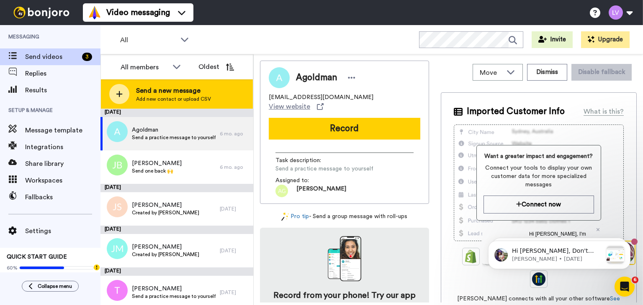
click at [172, 95] on span "Send a new message" at bounding box center [173, 91] width 75 height 10
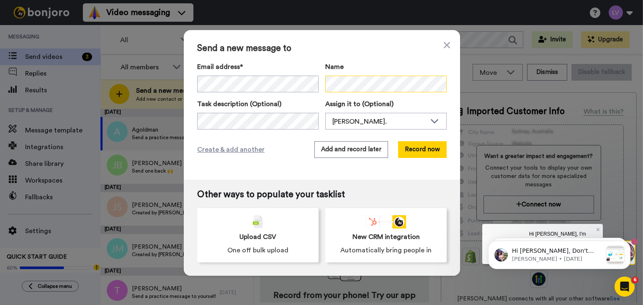
click at [291, 74] on div "Email address* [PERSON_NAME] <[EMAIL_ADDRESS][DOMAIN_NAME]> [PERSON_NAME] <[PER…" at bounding box center [321, 77] width 249 height 31
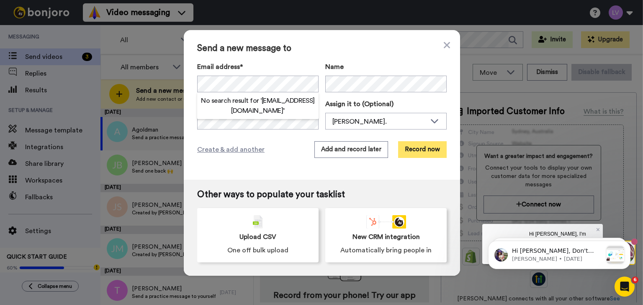
click at [418, 147] on button "Record now" at bounding box center [422, 149] width 49 height 17
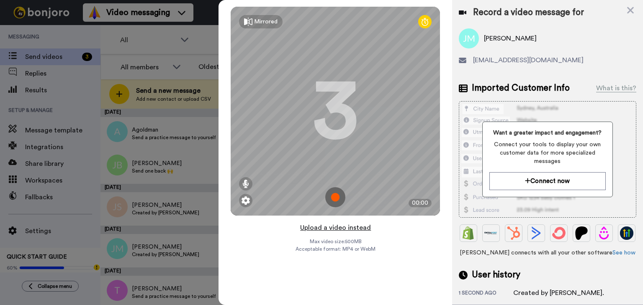
click at [338, 225] on button "Upload a video instead" at bounding box center [335, 228] width 76 height 11
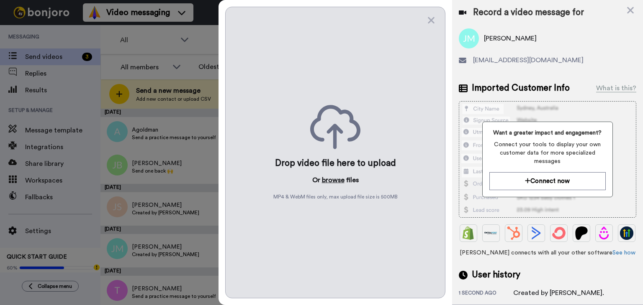
click at [334, 177] on button "browse" at bounding box center [333, 180] width 23 height 10
click at [331, 179] on button "browse" at bounding box center [333, 180] width 23 height 10
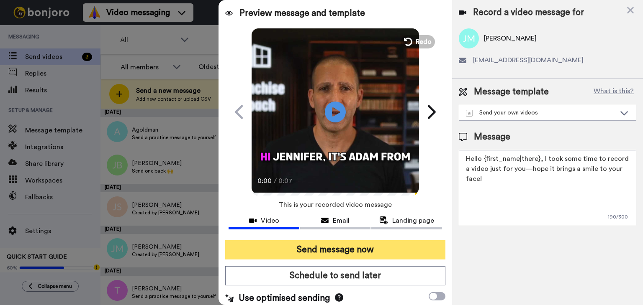
click at [351, 246] on button "Send message now" at bounding box center [335, 250] width 220 height 19
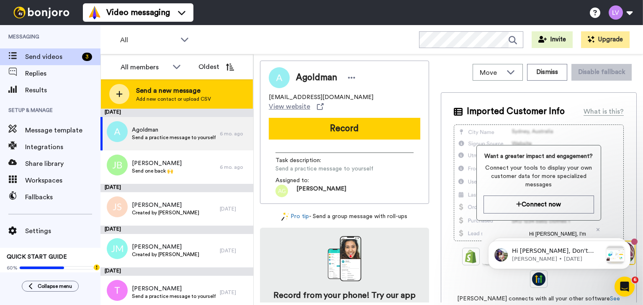
click at [177, 101] on span "Add new contact or upload CSV" at bounding box center [173, 99] width 75 height 7
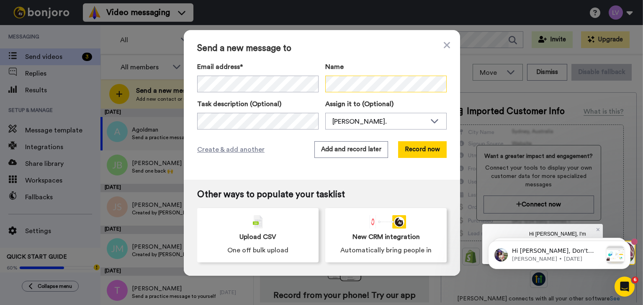
click at [309, 82] on div "Email address* Jennifer Musich-Rehmann <jamusichrehmann@gmail.com> Dhwani Mehta…" at bounding box center [321, 77] width 249 height 31
click at [425, 148] on button "Record now" at bounding box center [422, 149] width 49 height 17
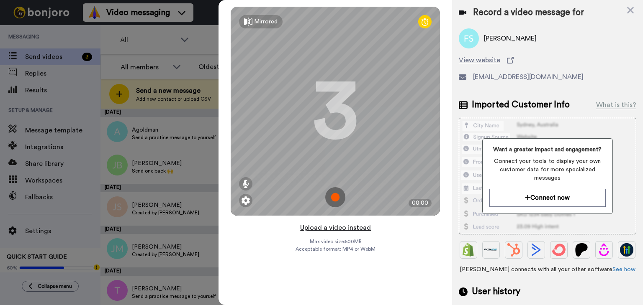
click at [327, 229] on button "Upload a video instead" at bounding box center [335, 228] width 76 height 11
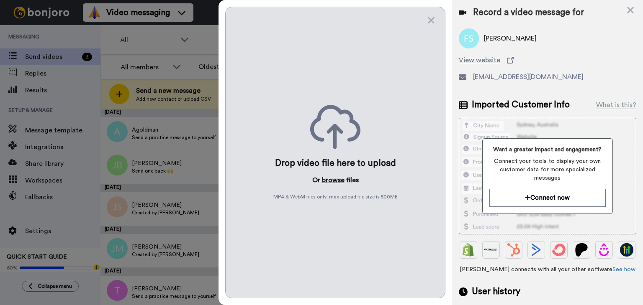
click at [330, 183] on button "browse" at bounding box center [333, 180] width 23 height 10
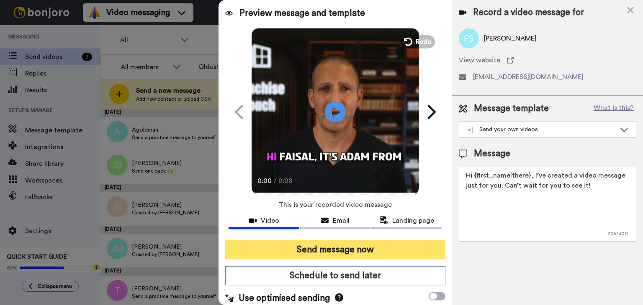
click at [356, 248] on button "Send message now" at bounding box center [335, 250] width 220 height 19
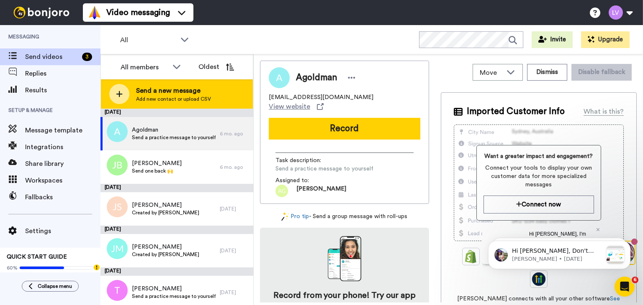
click at [209, 90] on div "Send a new message Add new contact or upload CSV" at bounding box center [177, 93] width 152 height 29
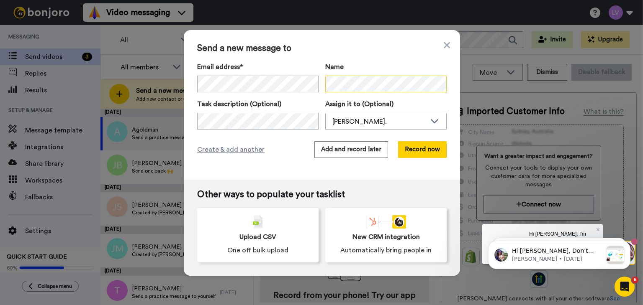
click at [286, 75] on div "Email address* [PERSON_NAME] <[EMAIL_ADDRESS][DOMAIN_NAME]> [PERSON_NAME] <[EMA…" at bounding box center [321, 77] width 249 height 31
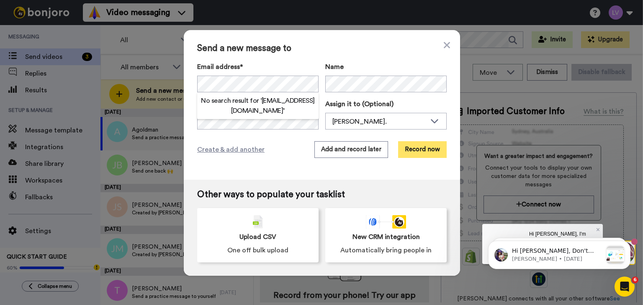
click at [425, 148] on button "Record now" at bounding box center [422, 149] width 49 height 17
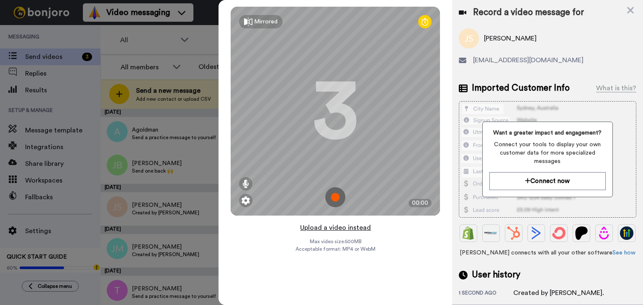
click at [325, 230] on button "Upload a video instead" at bounding box center [335, 228] width 76 height 11
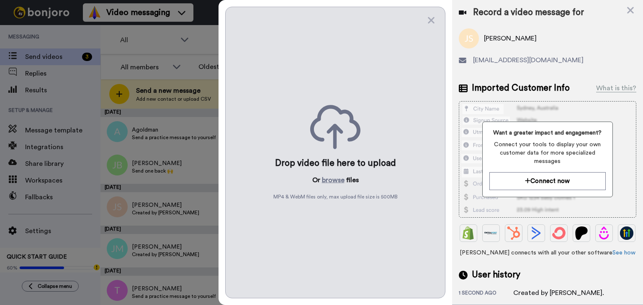
click at [333, 174] on div "Drop video file here to upload Or browse files MP4 & WebM files only, max uploa…" at bounding box center [335, 153] width 220 height 292
click at [330, 179] on button "browse" at bounding box center [333, 180] width 23 height 10
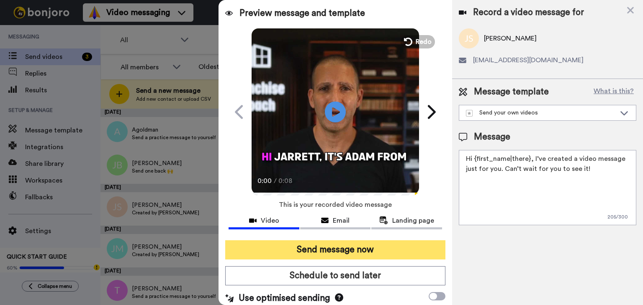
click at [353, 246] on button "Send message now" at bounding box center [335, 250] width 220 height 19
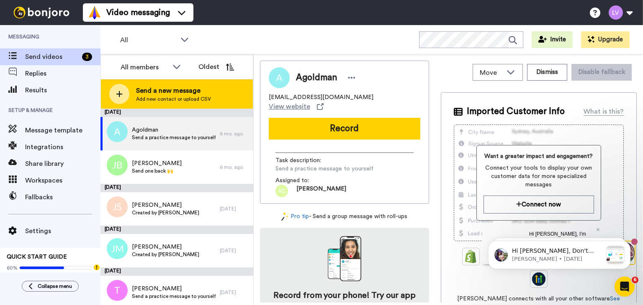
click at [198, 83] on div "Send a new message Add new contact or upload CSV" at bounding box center [177, 93] width 152 height 29
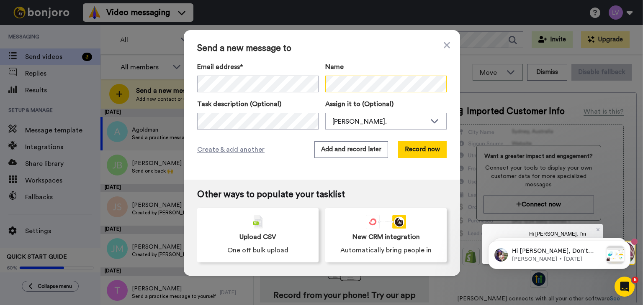
click at [312, 84] on div "Email address* [PERSON_NAME] <[EMAIL_ADDRESS][DOMAIN_NAME]> [PERSON_NAME] <[EMA…" at bounding box center [321, 77] width 249 height 31
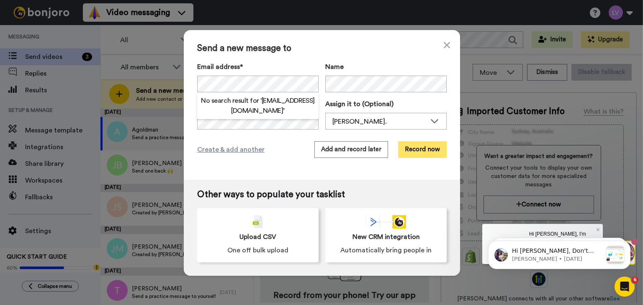
click at [421, 154] on button "Record now" at bounding box center [422, 149] width 49 height 17
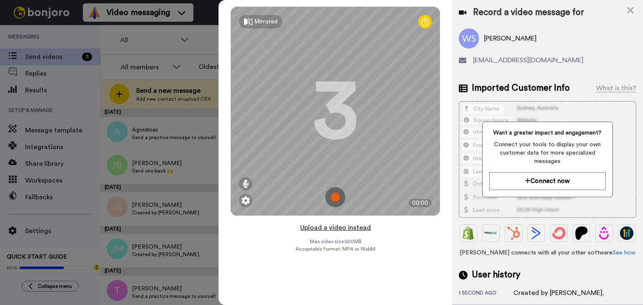
click at [331, 228] on button "Upload a video instead" at bounding box center [335, 228] width 76 height 11
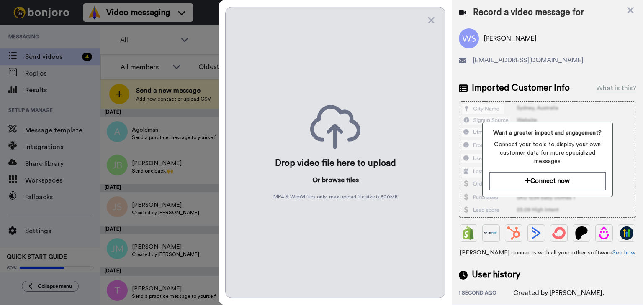
click at [334, 182] on button "browse" at bounding box center [333, 180] width 23 height 10
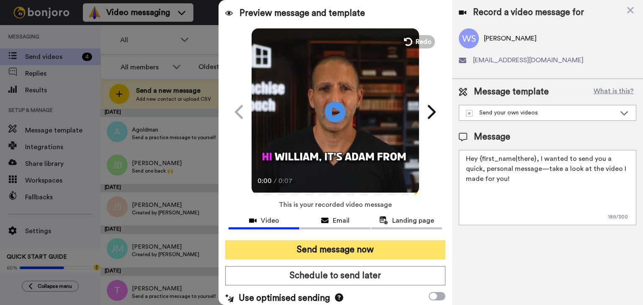
click at [386, 251] on button "Send message now" at bounding box center [335, 250] width 220 height 19
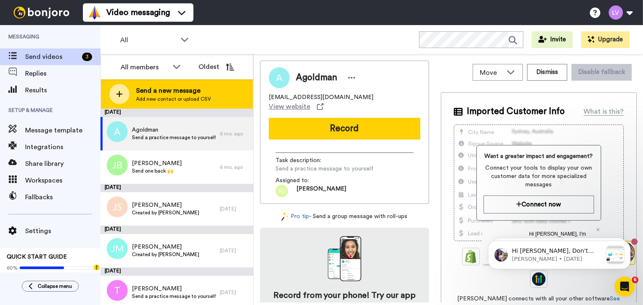
click at [178, 99] on span "Add new contact or upload CSV" at bounding box center [173, 99] width 75 height 7
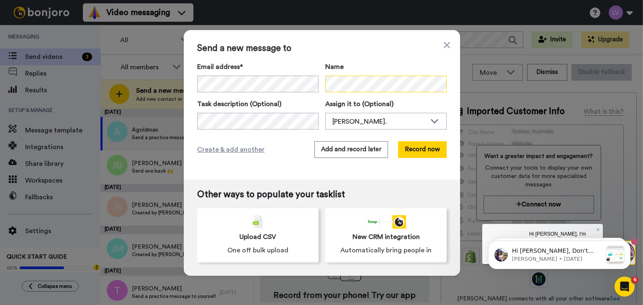
click at [304, 83] on div "Email address* [PERSON_NAME] <[EMAIL_ADDRESS][DOMAIN_NAME]> [PERSON_NAME] <[EMA…" at bounding box center [321, 77] width 249 height 31
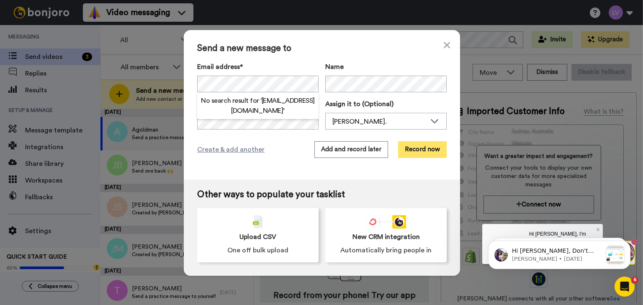
click at [431, 151] on button "Record now" at bounding box center [422, 149] width 49 height 17
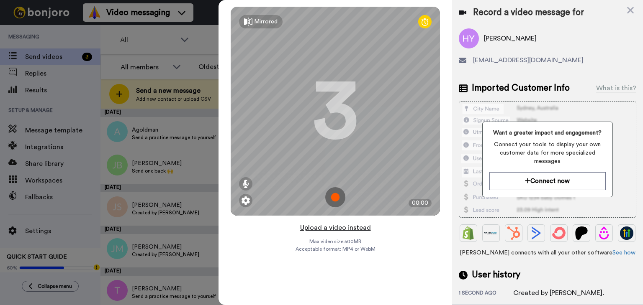
click at [327, 225] on button "Upload a video instead" at bounding box center [335, 228] width 76 height 11
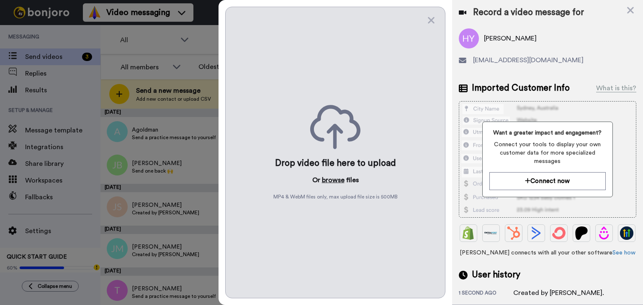
click at [340, 178] on button "browse" at bounding box center [333, 180] width 23 height 10
click at [336, 183] on button "browse" at bounding box center [333, 180] width 23 height 10
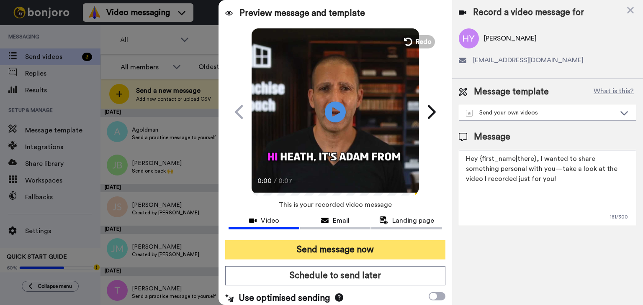
click at [351, 250] on button "Send message now" at bounding box center [335, 250] width 220 height 19
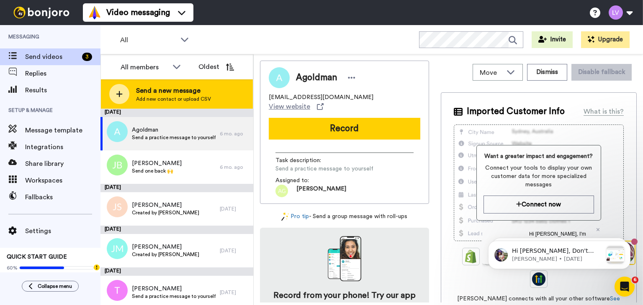
click at [173, 89] on span "Send a new message" at bounding box center [173, 91] width 75 height 10
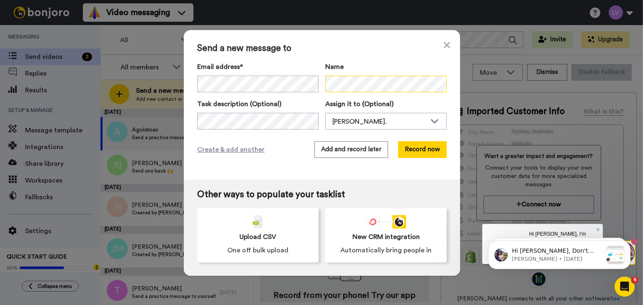
click at [305, 82] on div "Email address* [PERSON_NAME] <[EMAIL_ADDRESS][DOMAIN_NAME]> [PERSON_NAME] <[EMA…" at bounding box center [321, 77] width 249 height 31
click at [427, 148] on button "Record now" at bounding box center [422, 149] width 49 height 17
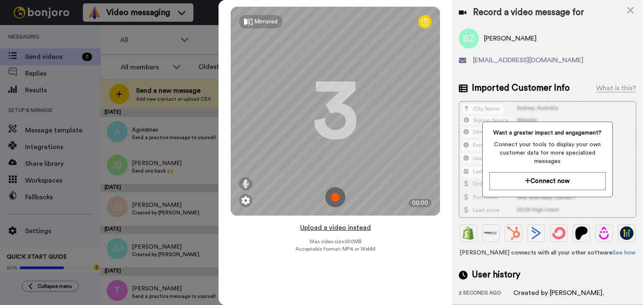
click at [333, 228] on button "Upload a video instead" at bounding box center [335, 228] width 76 height 11
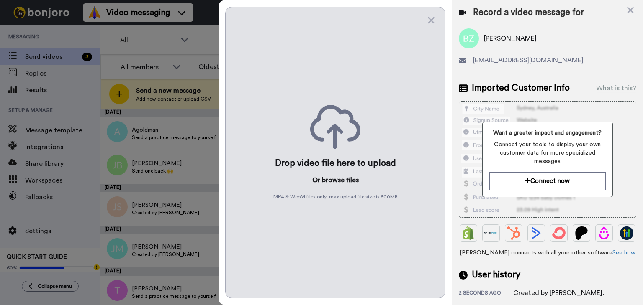
click at [330, 179] on button "browse" at bounding box center [333, 180] width 23 height 10
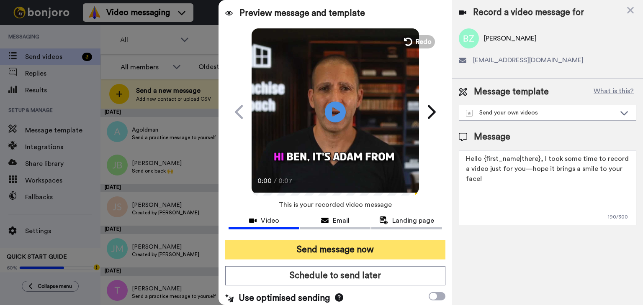
click at [350, 247] on button "Send message now" at bounding box center [335, 250] width 220 height 19
